Goal: Information Seeking & Learning: Learn about a topic

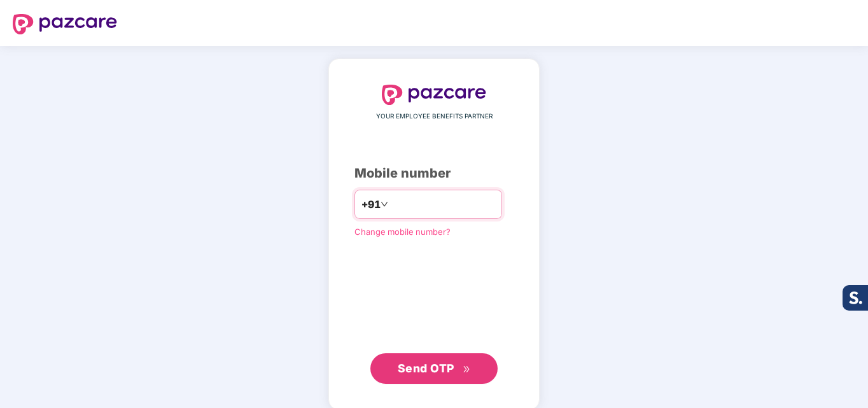
type input "**********"
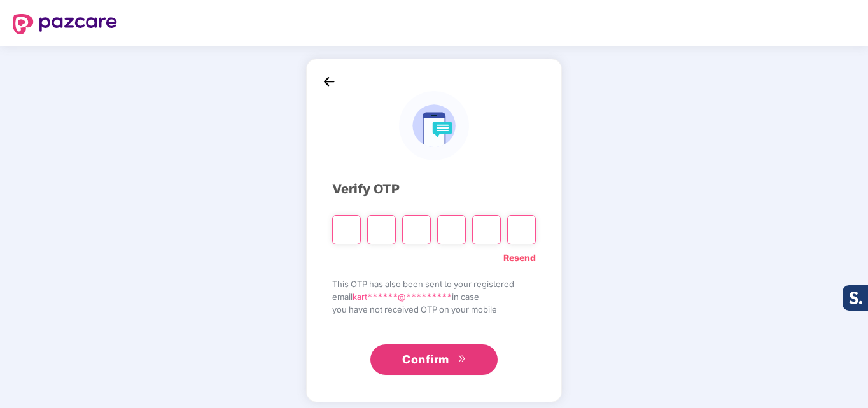
type input "*"
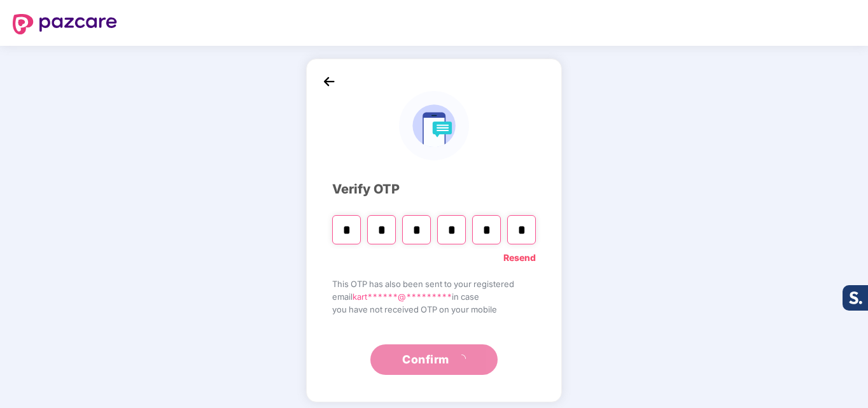
type input "*"
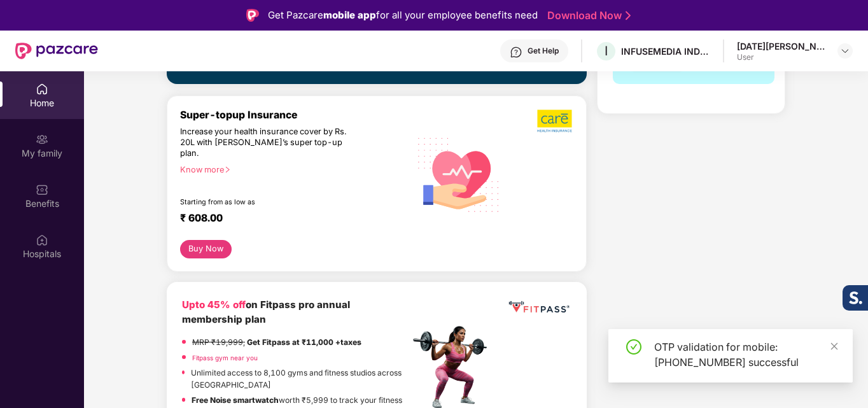
scroll to position [64, 0]
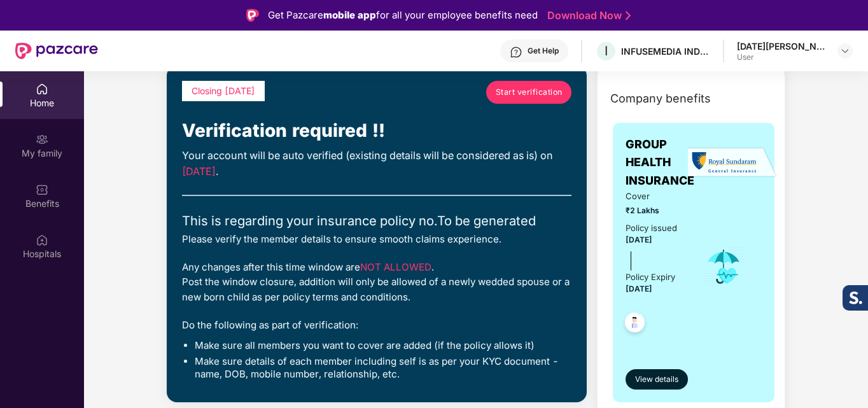
click at [534, 94] on span "Start verification" at bounding box center [529, 92] width 67 height 12
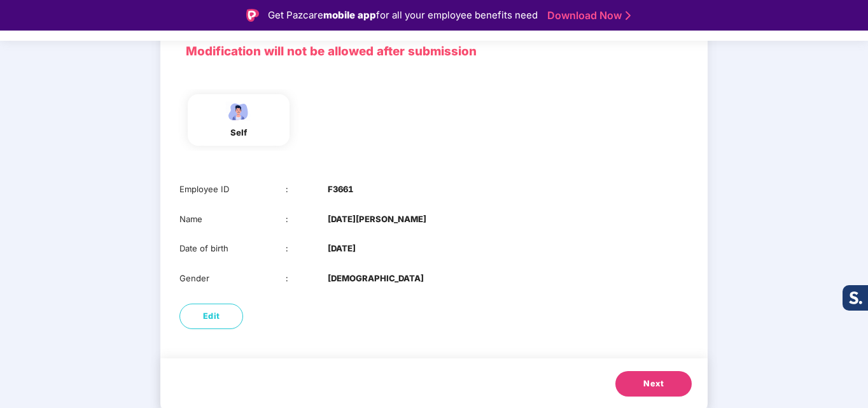
scroll to position [31, 0]
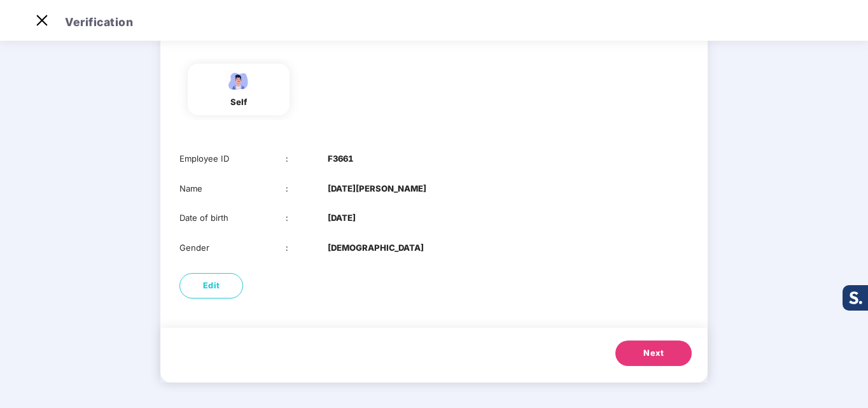
click at [662, 350] on span "Next" at bounding box center [653, 353] width 20 height 13
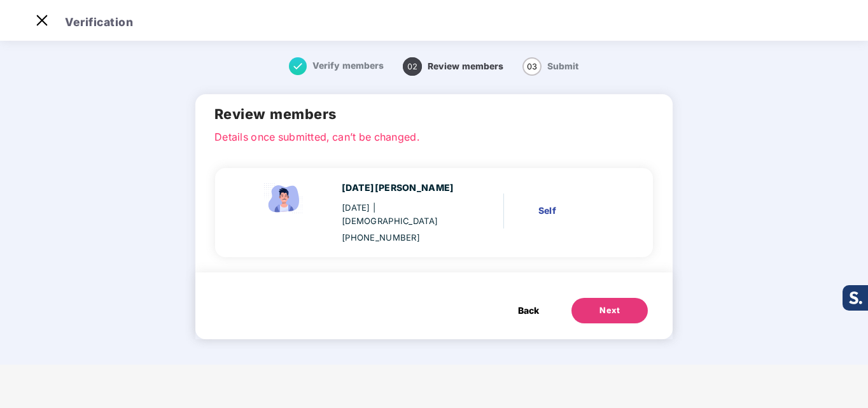
click at [599, 298] on button "Next" at bounding box center [609, 310] width 76 height 25
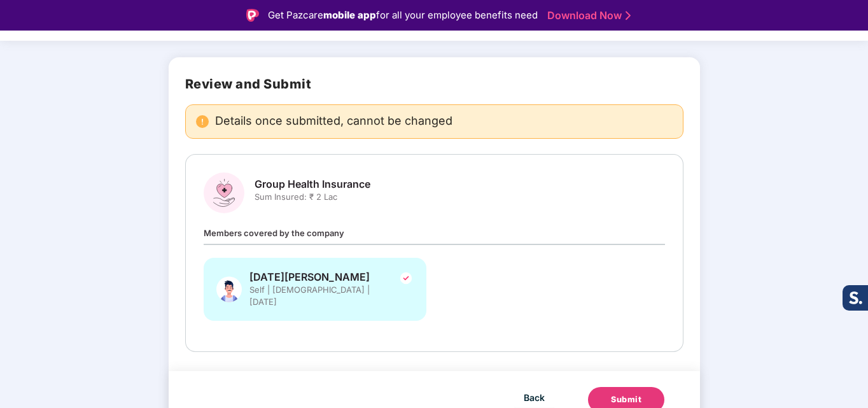
scroll to position [71, 0]
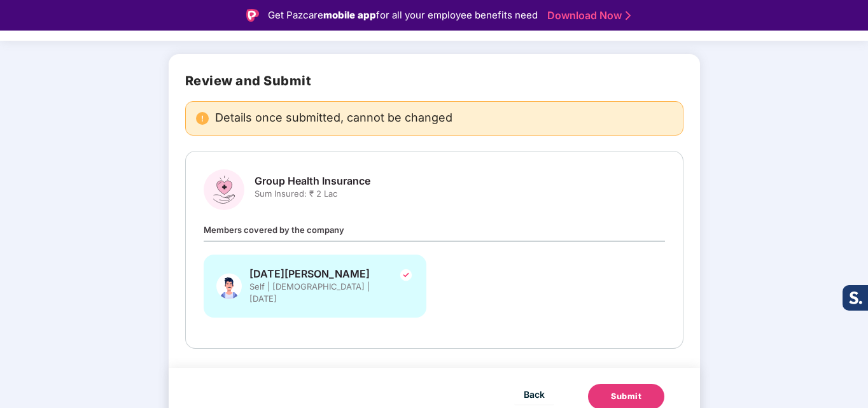
click at [616, 390] on div "Submit" at bounding box center [626, 396] width 31 height 13
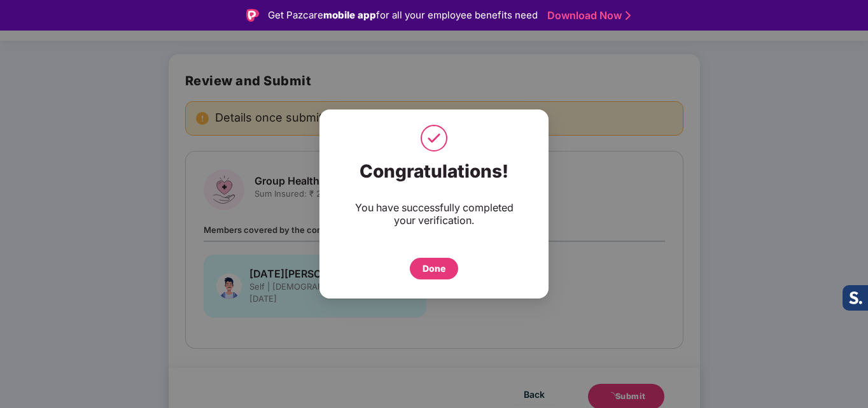
click at [435, 270] on div "Done" at bounding box center [433, 268] width 23 height 14
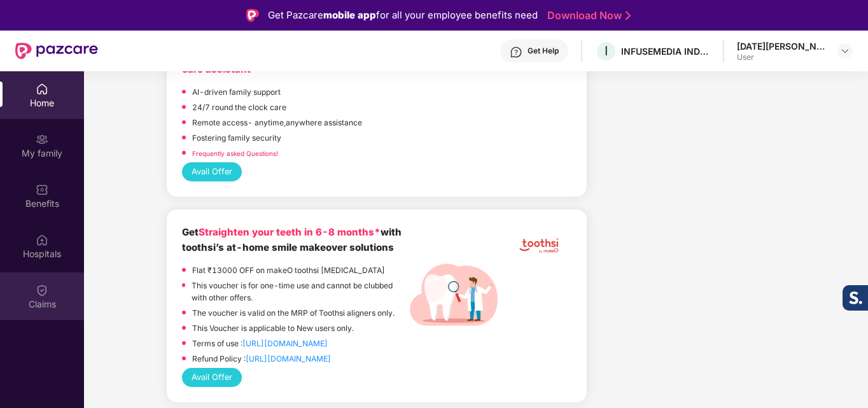
scroll to position [3931, 0]
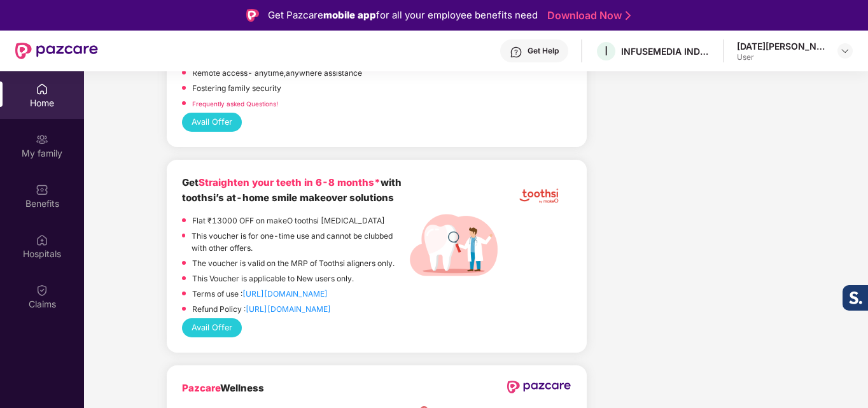
click at [811, 52] on div "[DATE][PERSON_NAME]" at bounding box center [781, 46] width 89 height 12
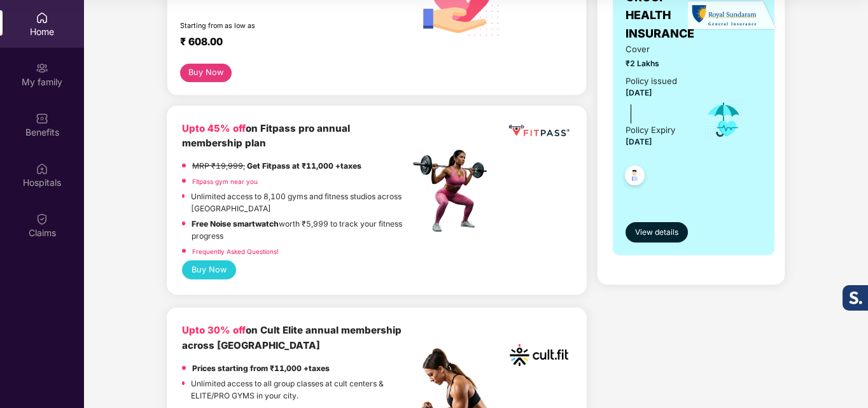
scroll to position [0, 0]
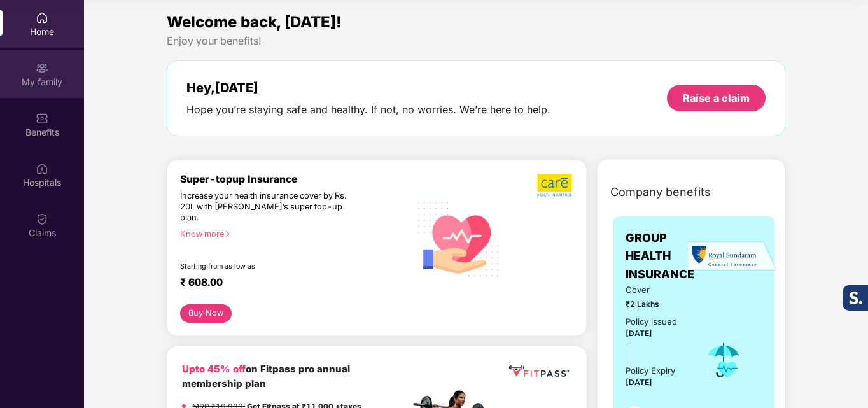
click at [47, 71] on img at bounding box center [42, 68] width 13 height 13
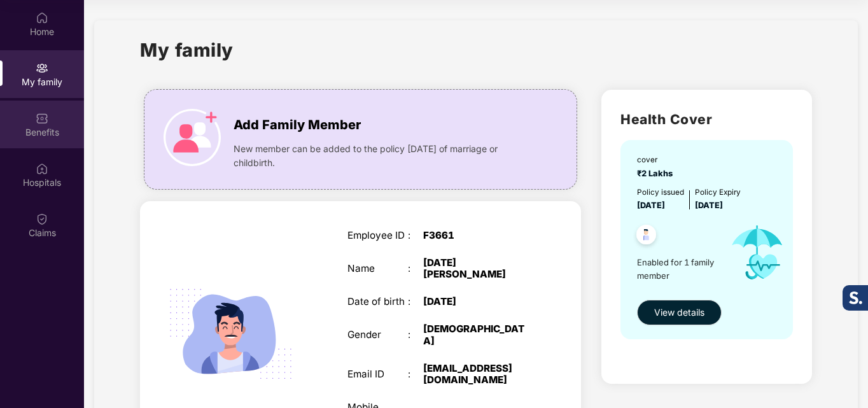
click at [45, 128] on div "Benefits" at bounding box center [42, 132] width 84 height 13
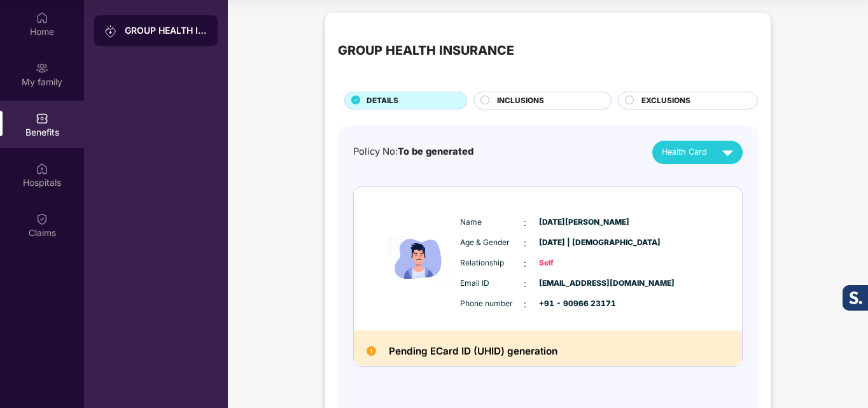
click at [511, 104] on span "INCLUSIONS" at bounding box center [520, 101] width 47 height 12
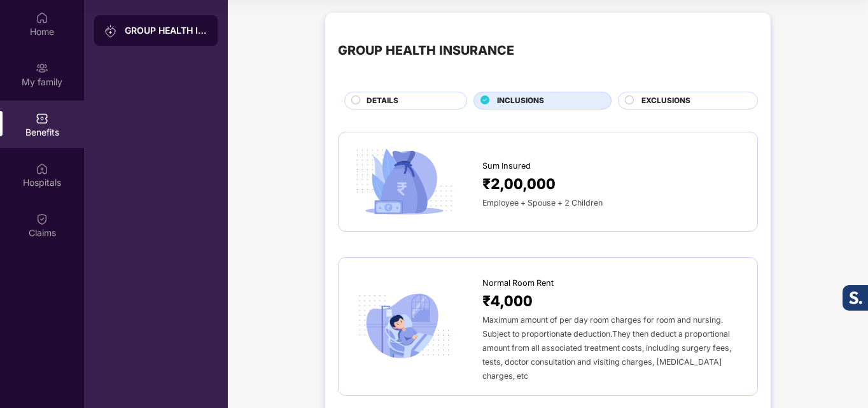
click at [695, 99] on div "EXCLUSIONS" at bounding box center [693, 102] width 116 height 14
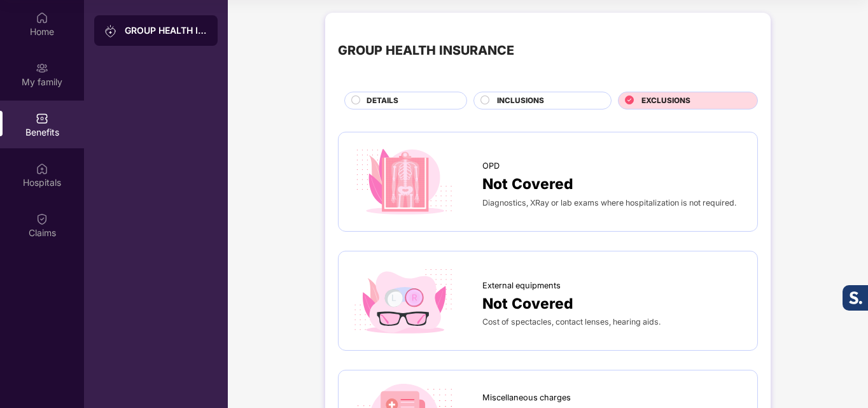
scroll to position [382, 0]
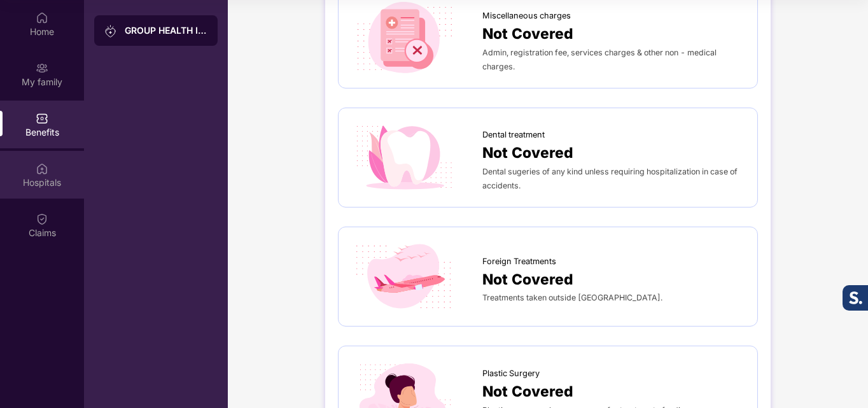
click at [46, 187] on div "Hospitals" at bounding box center [42, 182] width 84 height 13
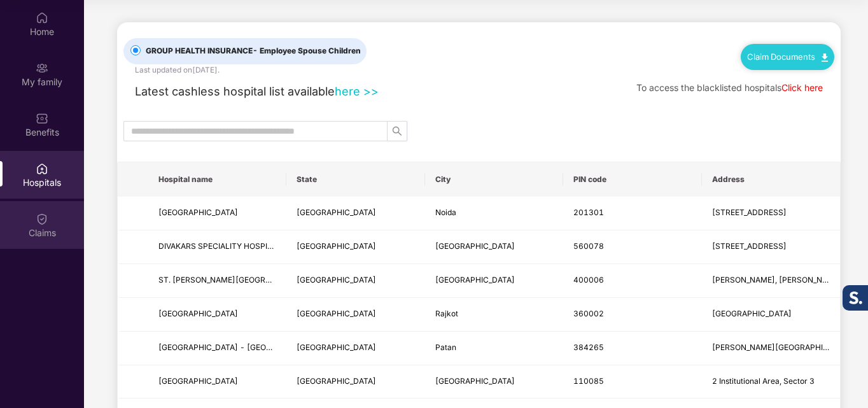
click at [32, 230] on div "Claims" at bounding box center [42, 232] width 84 height 13
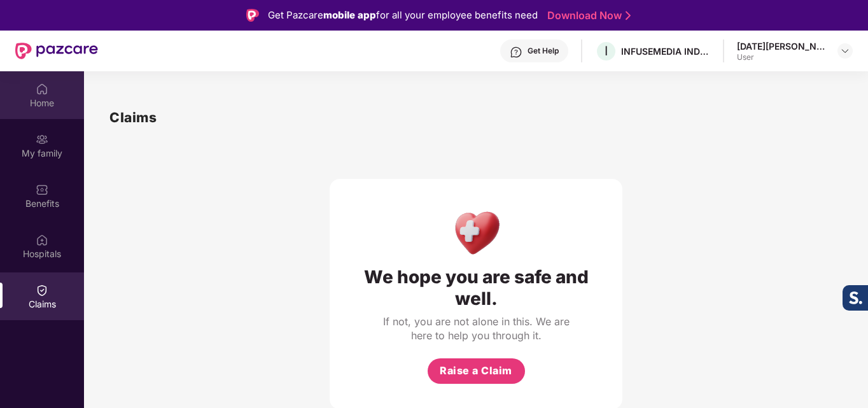
click at [46, 92] on img at bounding box center [42, 89] width 13 height 13
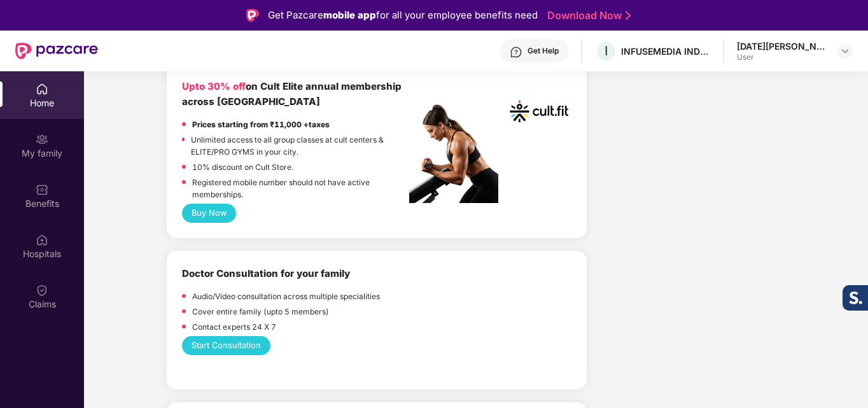
scroll to position [64, 0]
